Goal: Task Accomplishment & Management: Use online tool/utility

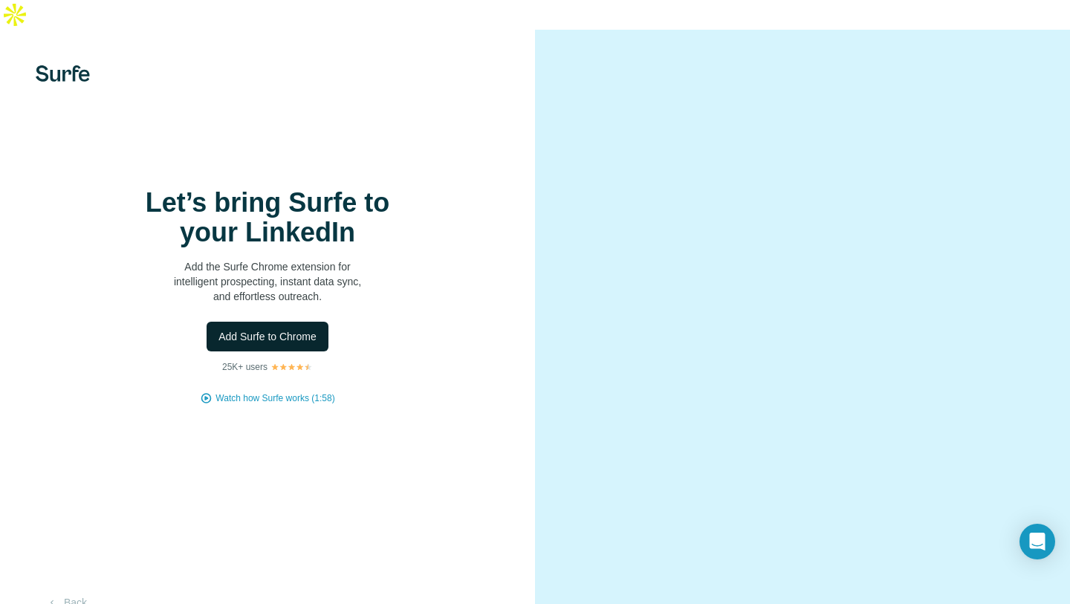
click at [285, 329] on span "Add Surfe to Chrome" at bounding box center [268, 336] width 98 height 15
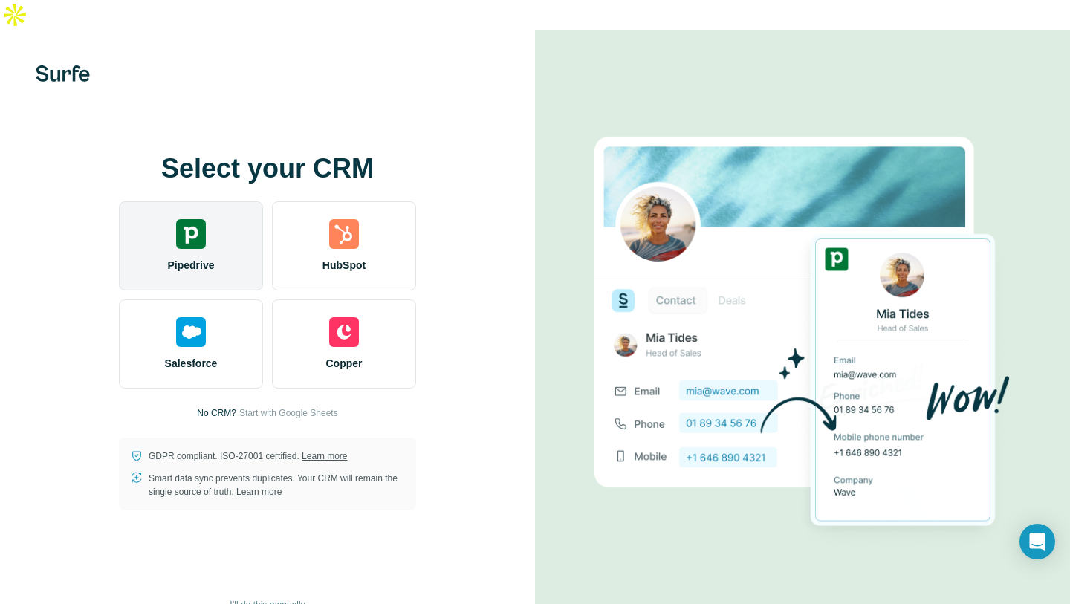
click at [198, 219] on img at bounding box center [191, 234] width 30 height 30
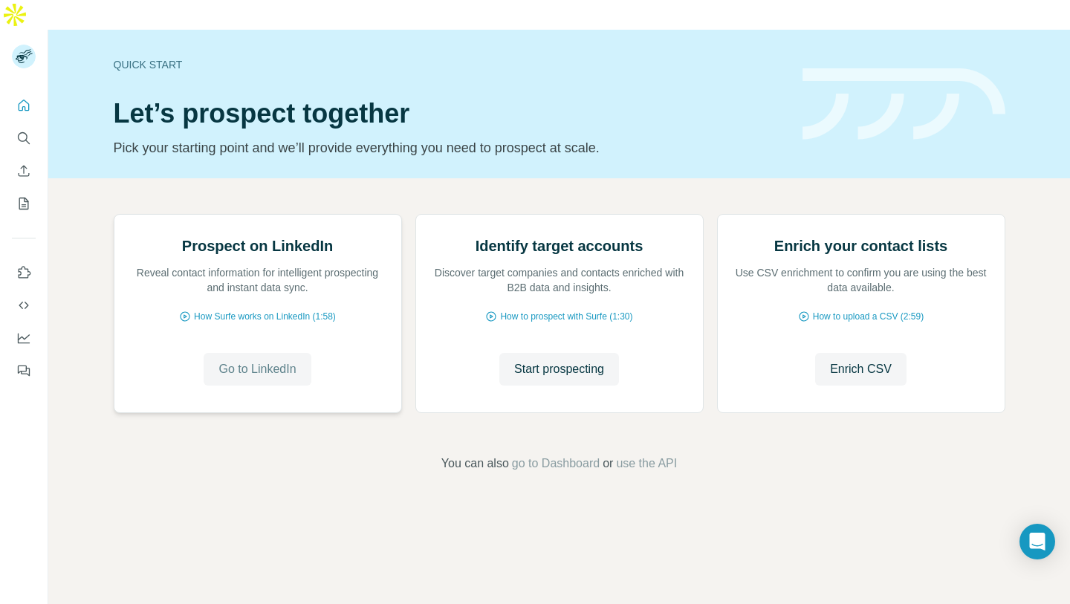
click at [280, 378] on span "Go to LinkedIn" at bounding box center [257, 369] width 77 height 18
